Goal: Book appointment/travel/reservation

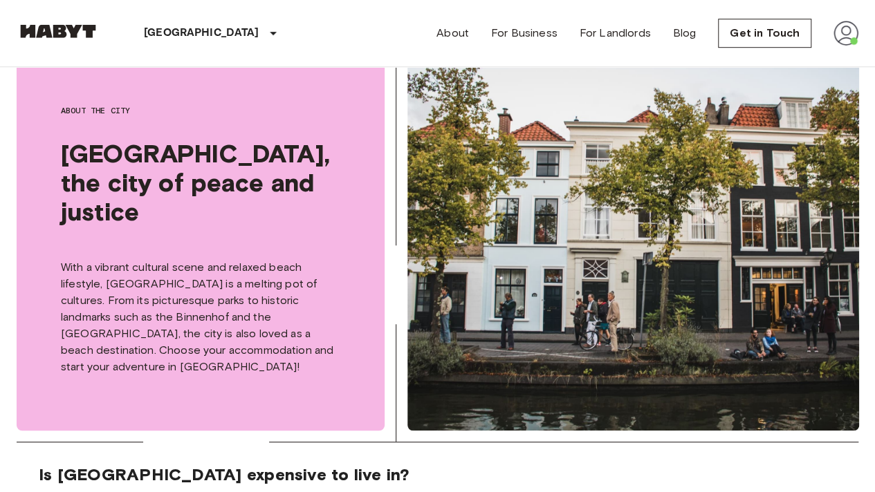
scroll to position [415, 0]
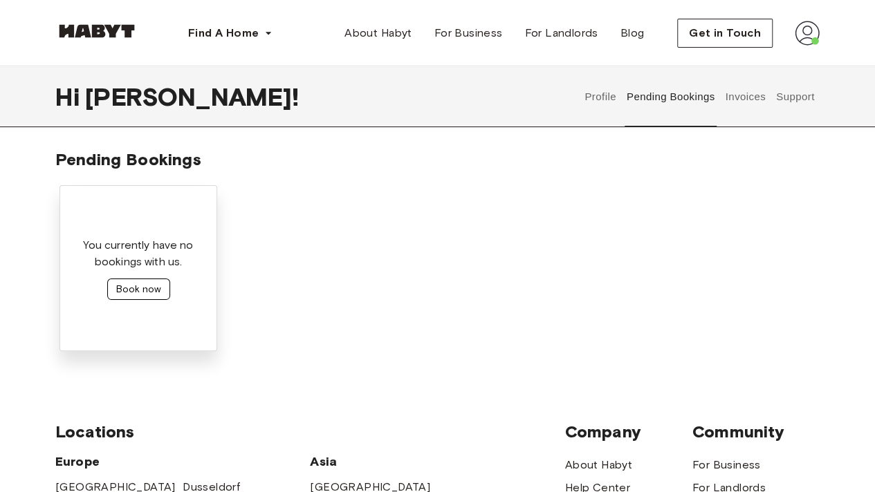
click at [158, 287] on button "Book now" at bounding box center [138, 289] width 63 height 21
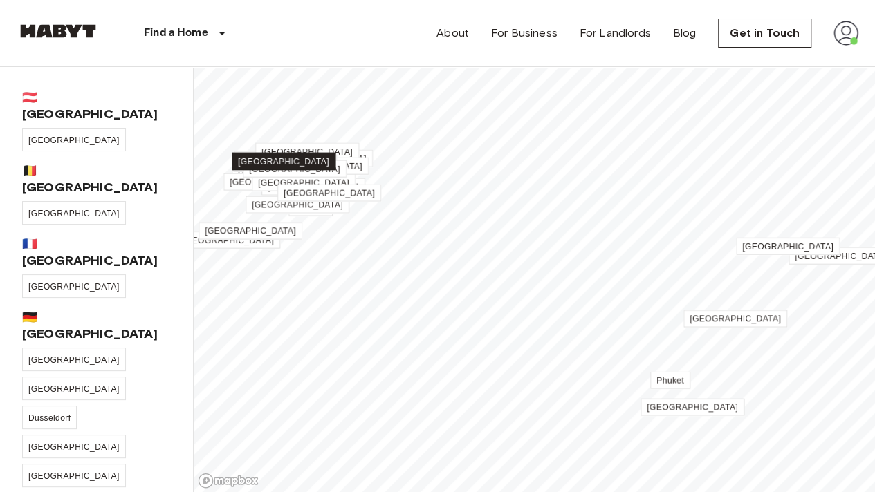
click at [301, 160] on span "[GEOGRAPHIC_DATA]" at bounding box center [283, 162] width 91 height 10
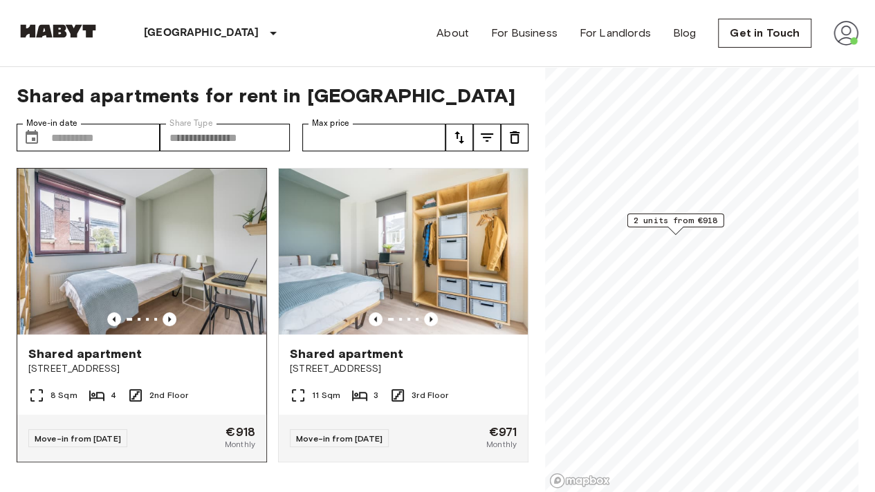
scroll to position [15, 0]
